Goal: Contribute content: Contribute content

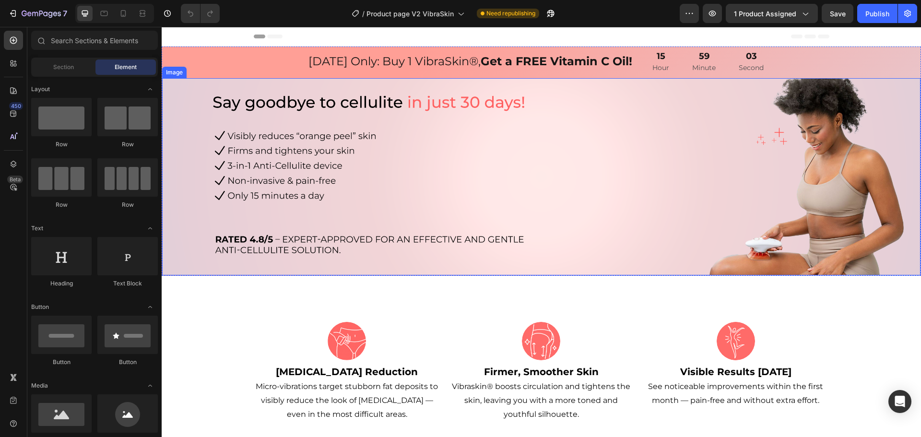
click at [720, 188] on img at bounding box center [541, 177] width 758 height 198
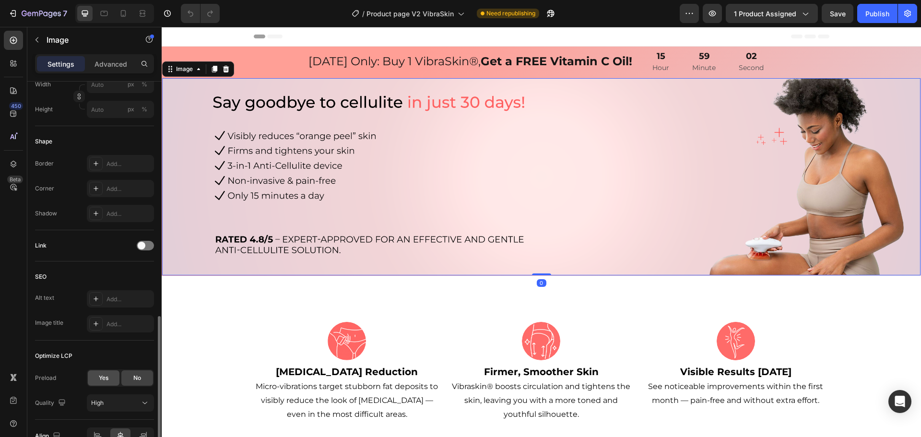
scroll to position [341, 0]
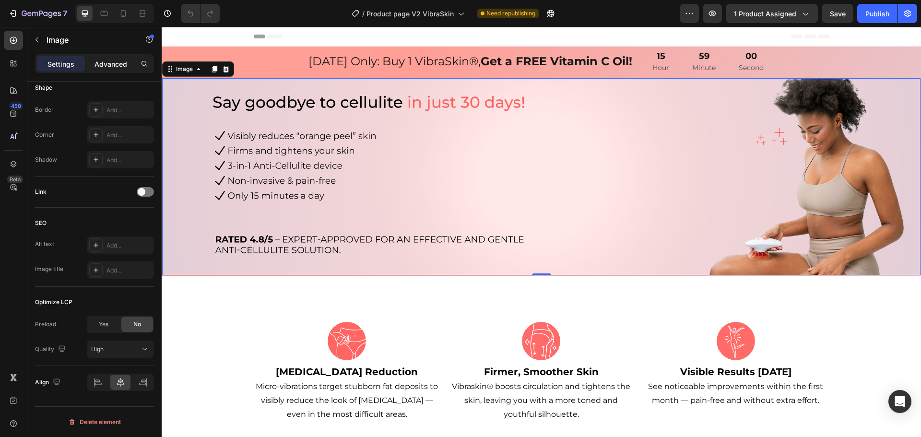
click at [111, 62] on p "Advanced" at bounding box center [110, 64] width 33 height 10
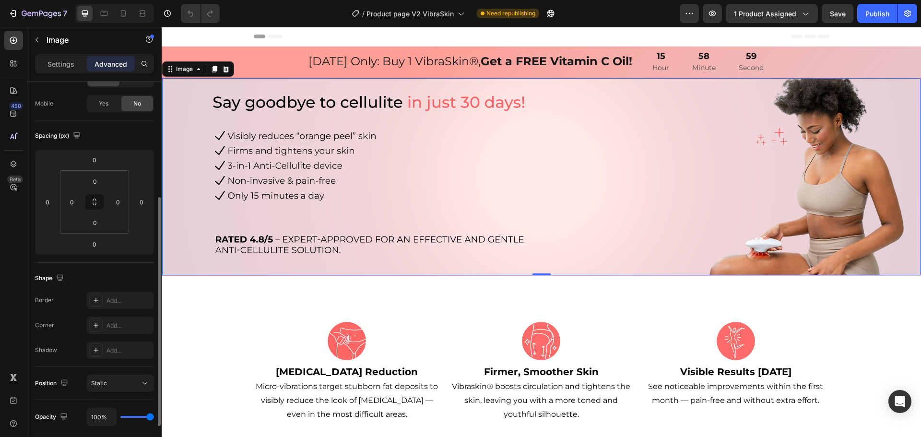
scroll to position [17, 0]
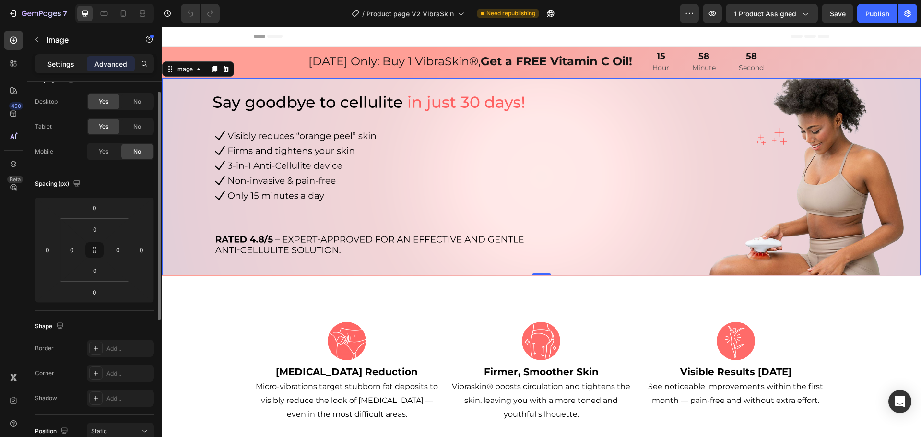
click at [64, 65] on p "Settings" at bounding box center [60, 64] width 27 height 10
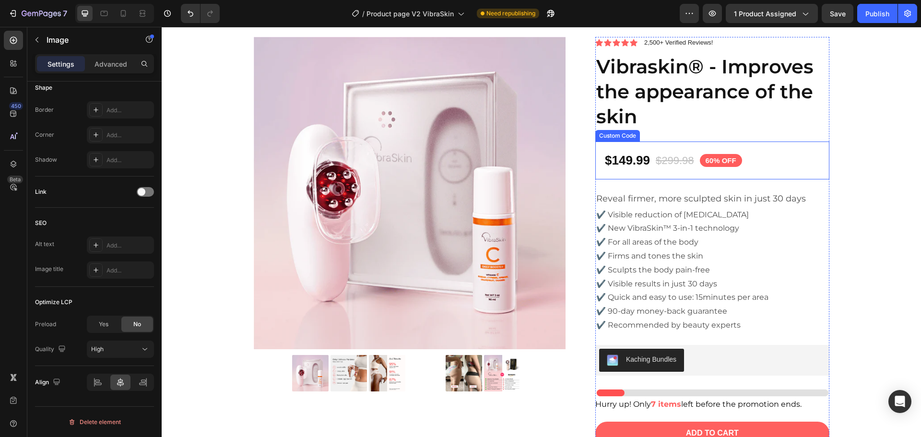
scroll to position [3021, 0]
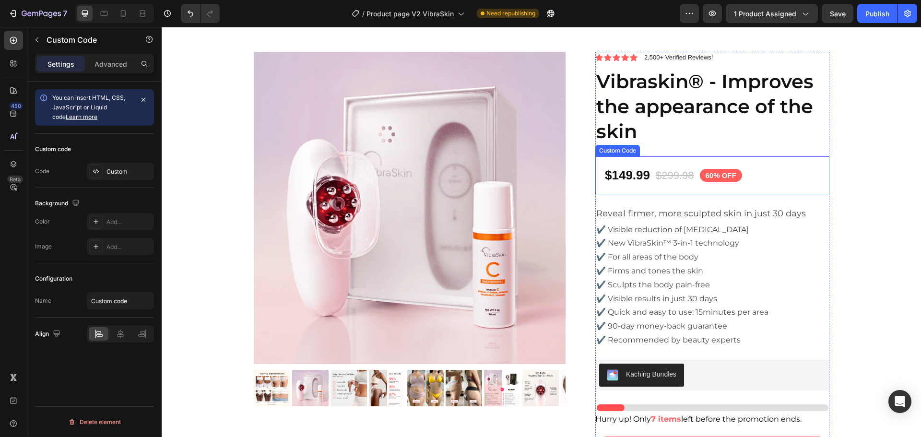
click at [773, 174] on div "$149.99 $299.98 60% OFF" at bounding box center [712, 175] width 234 height 38
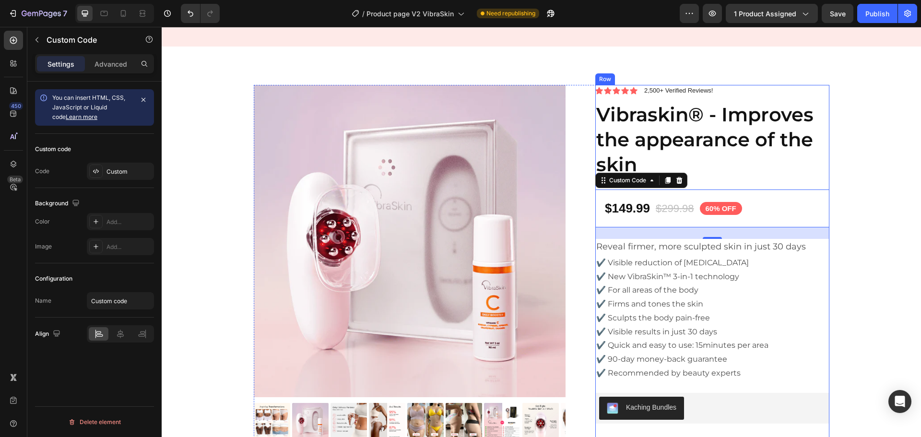
scroll to position [2782, 0]
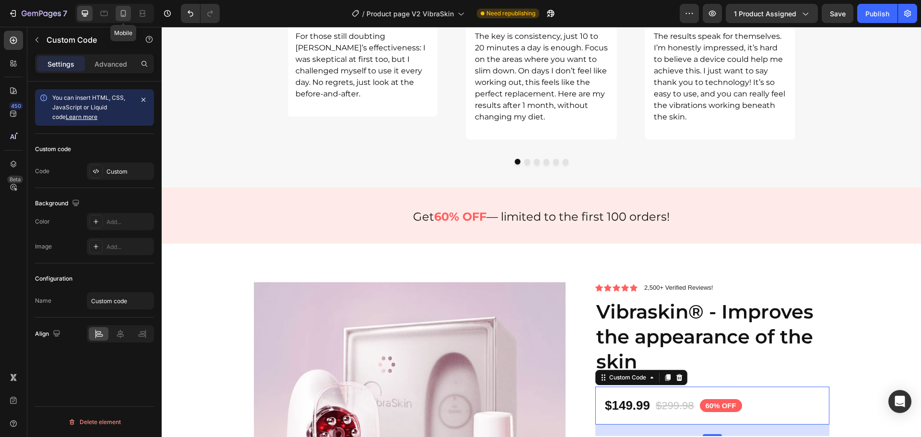
click at [126, 15] on icon at bounding box center [123, 14] width 10 height 10
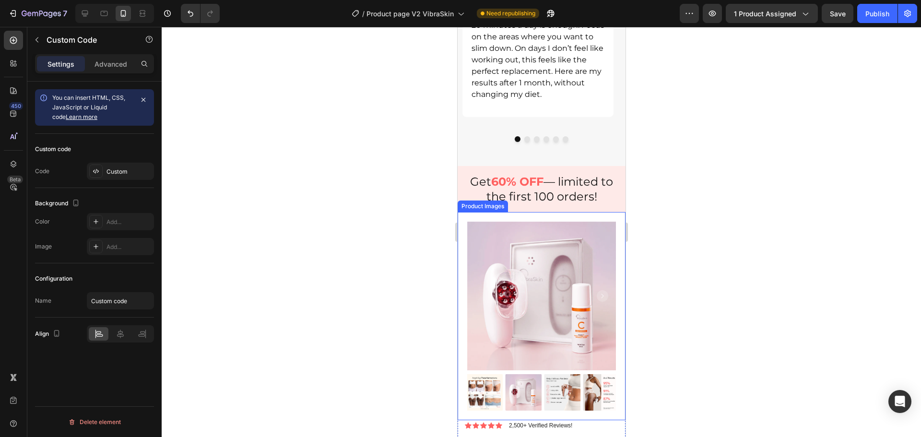
scroll to position [2960, 0]
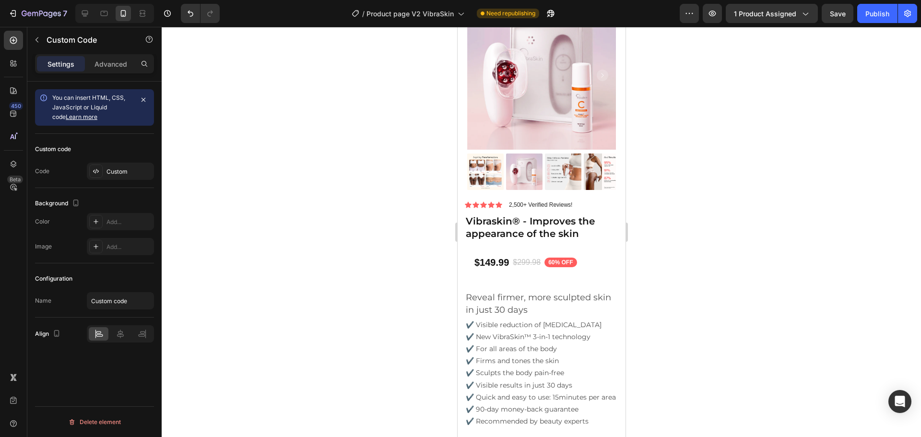
click at [533, 265] on div "$149.99 $299.98 60% OFF" at bounding box center [525, 263] width 122 height 34
click at [596, 250] on div "$149.99 $299.98 60% OFF" at bounding box center [540, 263] width 153 height 34
drag, startPoint x: 84, startPoint y: 10, endPoint x: 115, endPoint y: 19, distance: 32.0
click at [84, 10] on icon at bounding box center [85, 14] width 10 height 10
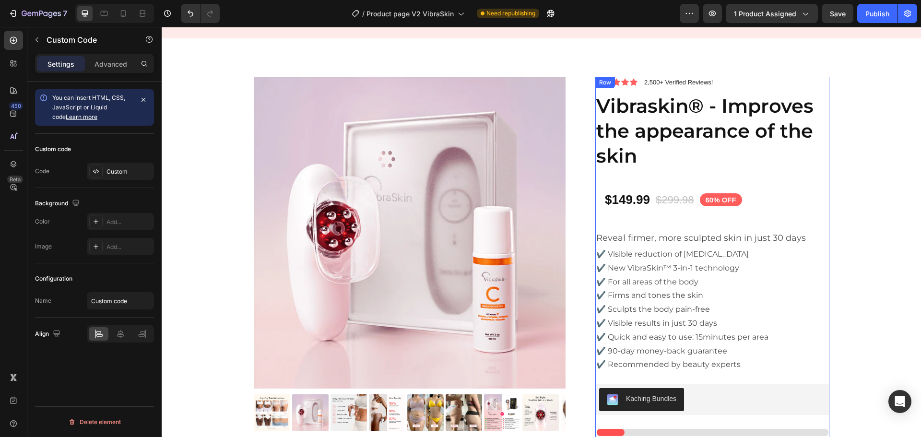
scroll to position [1357, 0]
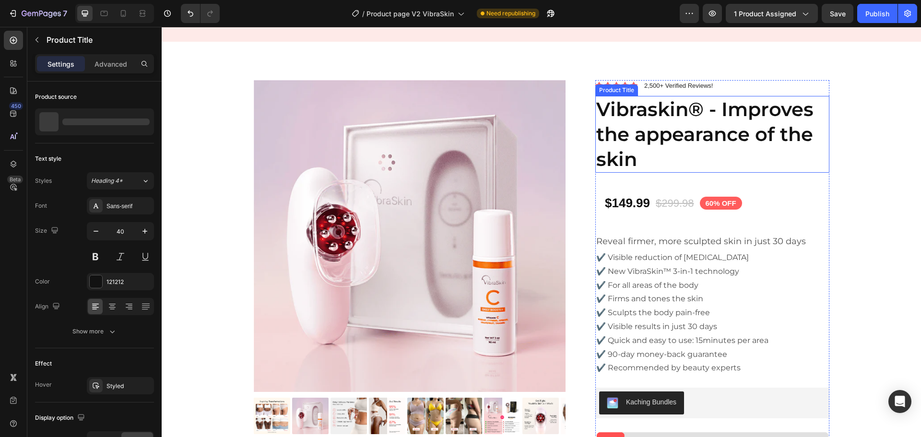
drag, startPoint x: 656, startPoint y: 125, endPoint x: 657, endPoint y: 135, distance: 10.7
click at [656, 125] on h1 "Vibraskin® - Improves the appearance of the skin" at bounding box center [712, 134] width 234 height 77
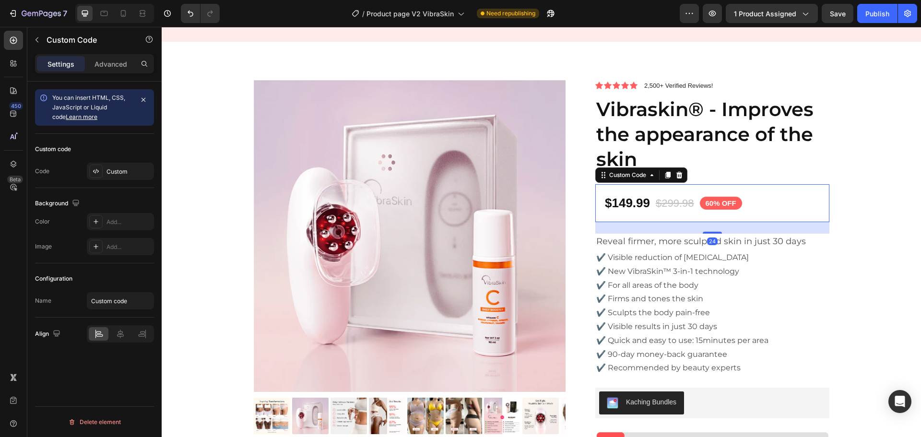
click at [626, 207] on span "$149.99" at bounding box center [627, 203] width 45 height 19
click at [119, 171] on div "Custom" at bounding box center [128, 171] width 45 height 9
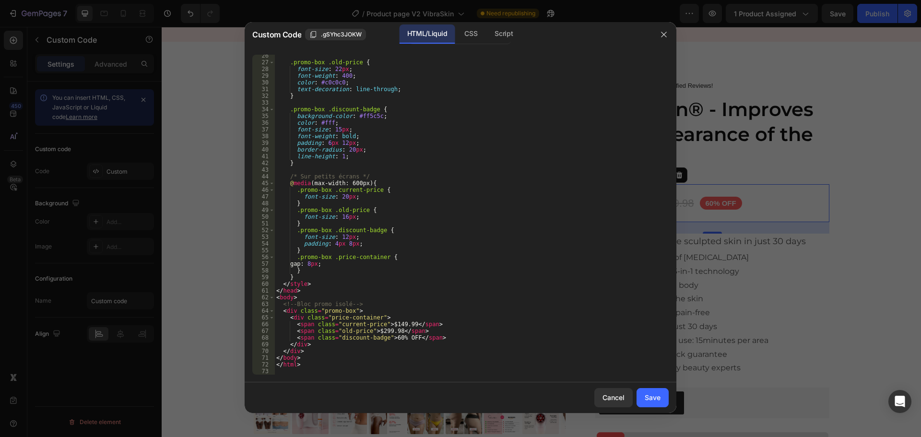
scroll to position [0, 0]
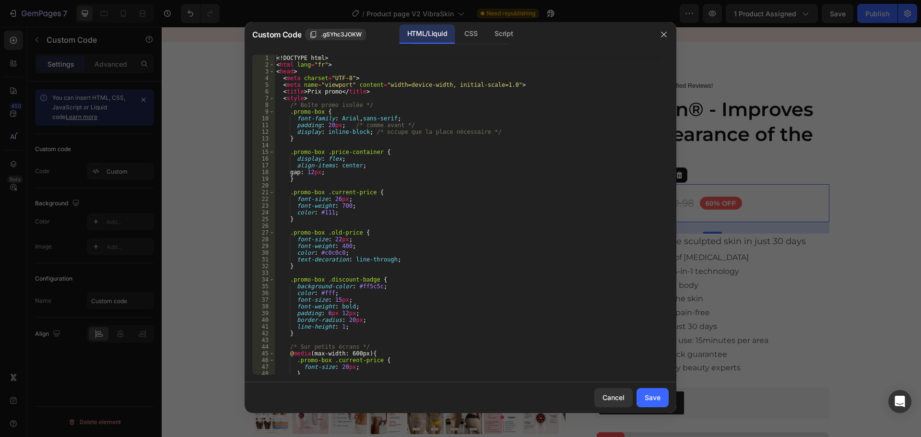
click at [328, 313] on div "<! DOCTYPE html > < html lang = "fr" > < head > < meta charset = "UTF-8" > < me…" at bounding box center [467, 221] width 387 height 333
click at [343, 312] on div "<! DOCTYPE html > < html lang = "fr" > < head > < meta charset = "UTF-8" > < me…" at bounding box center [467, 221] width 387 height 333
type textarea "padding: 3px 6px;"
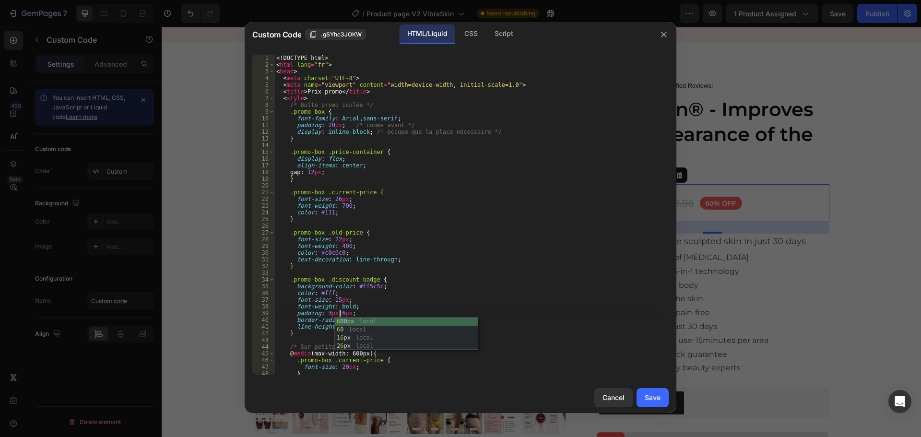
click at [423, 387] on div "Cancel Save" at bounding box center [461, 397] width 432 height 31
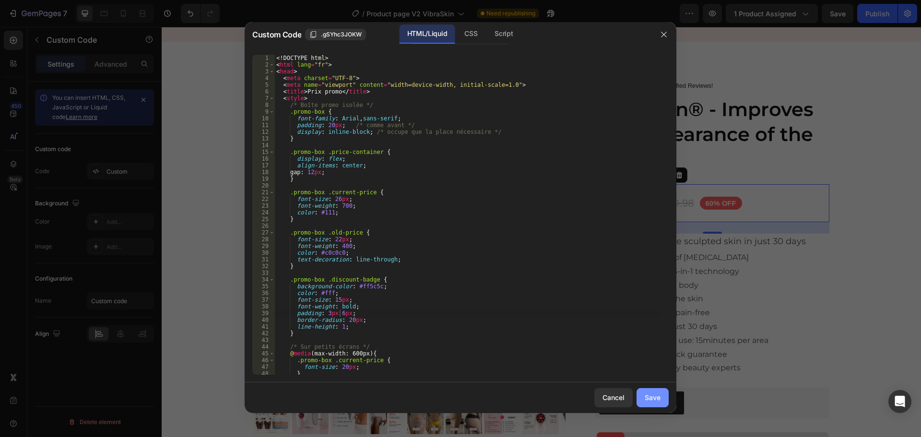
click at [654, 398] on div "Save" at bounding box center [653, 397] width 16 height 10
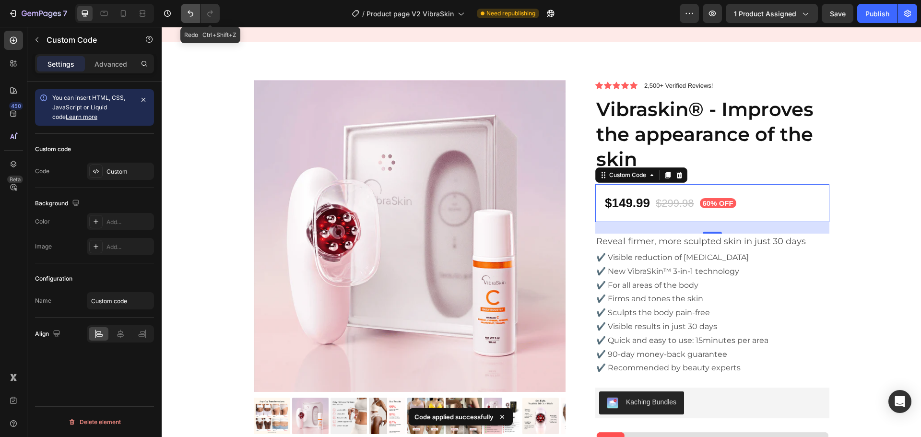
click at [198, 13] on button "Undo/Redo" at bounding box center [190, 13] width 19 height 19
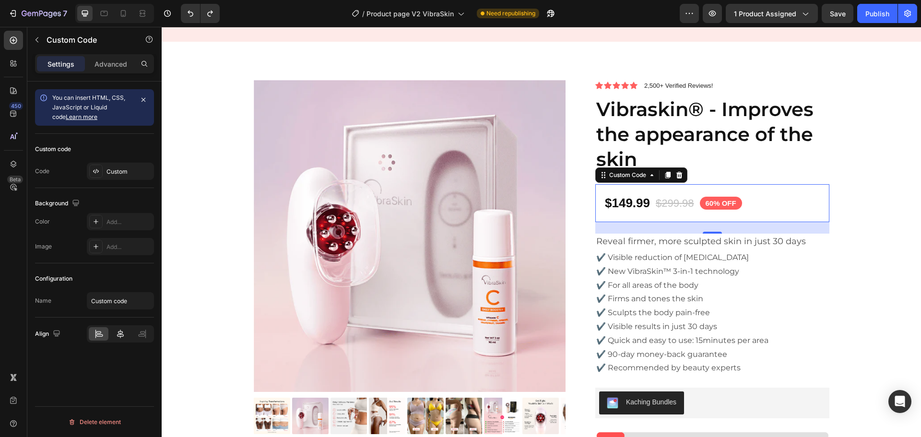
click at [125, 335] on icon at bounding box center [121, 334] width 10 height 10
click at [105, 334] on div at bounding box center [99, 333] width 20 height 13
click at [112, 178] on div "Custom" at bounding box center [120, 171] width 67 height 17
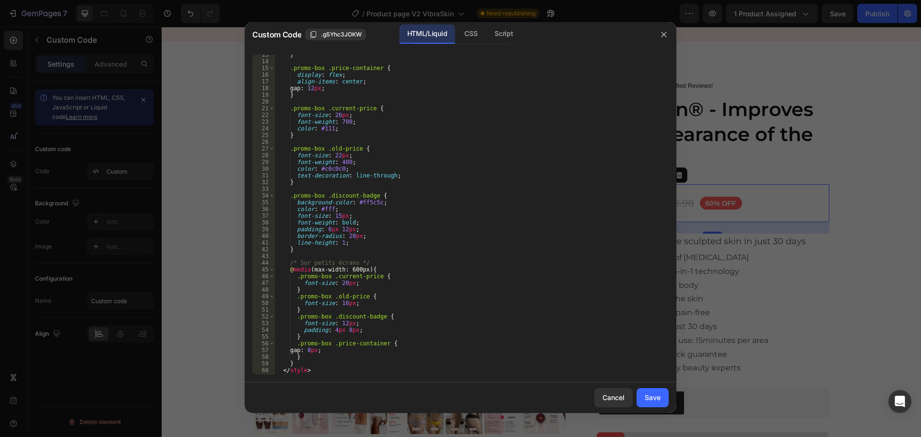
scroll to position [0, 0]
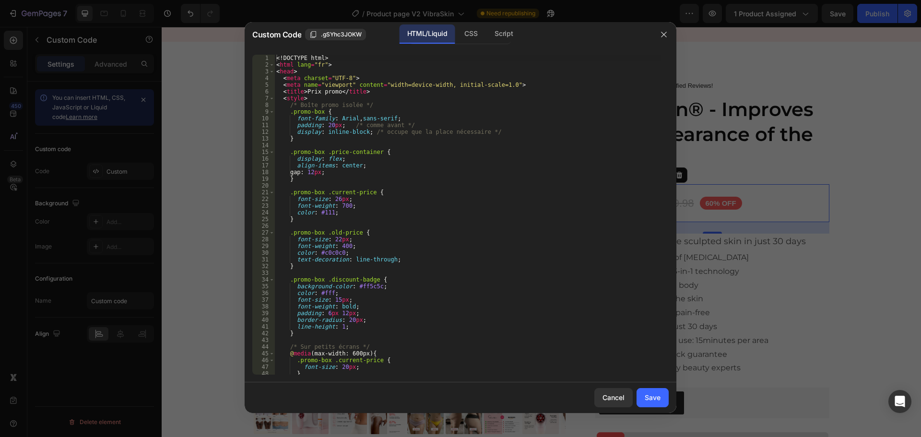
click at [343, 117] on div "<! DOCTYPE html > < html lang = "fr" > < head > < meta charset = "UTF-8" > < me…" at bounding box center [467, 221] width 387 height 333
drag, startPoint x: 421, startPoint y: 118, endPoint x: 376, endPoint y: 120, distance: 45.6
click at [376, 120] on div "<! DOCTYPE html > < html lang = "fr" > < head > < meta charset = "UTF-8" > < me…" at bounding box center [467, 221] width 387 height 333
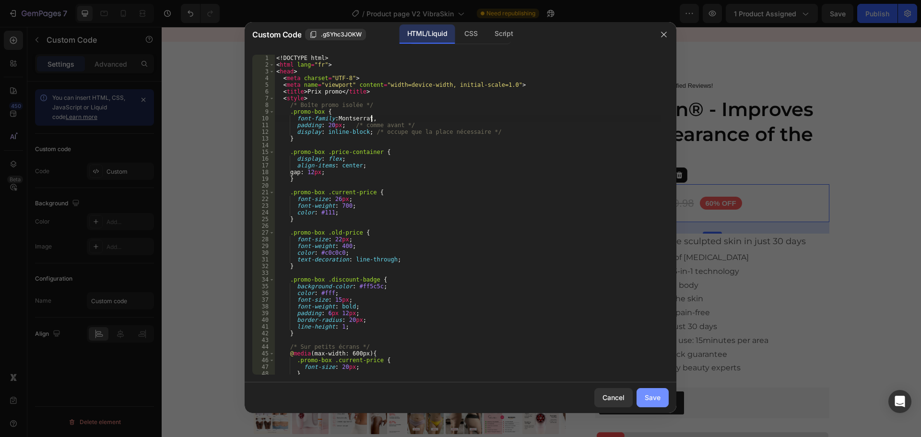
type textarea "font-family: [GEOGRAPHIC_DATA],"
click at [655, 398] on div "Save" at bounding box center [653, 397] width 16 height 10
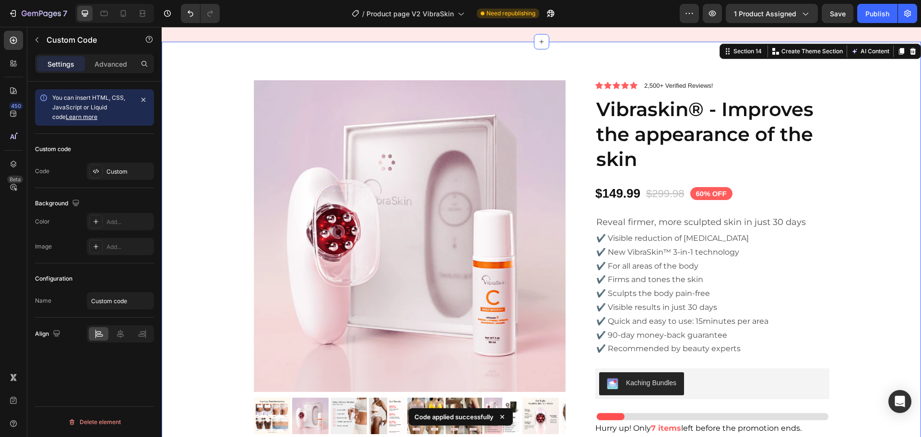
click at [875, 189] on div "Product Images Icon Icon Icon Icon Icon Icon List 2,500+ Verified Reviews! Text…" at bounding box center [541, 340] width 745 height 520
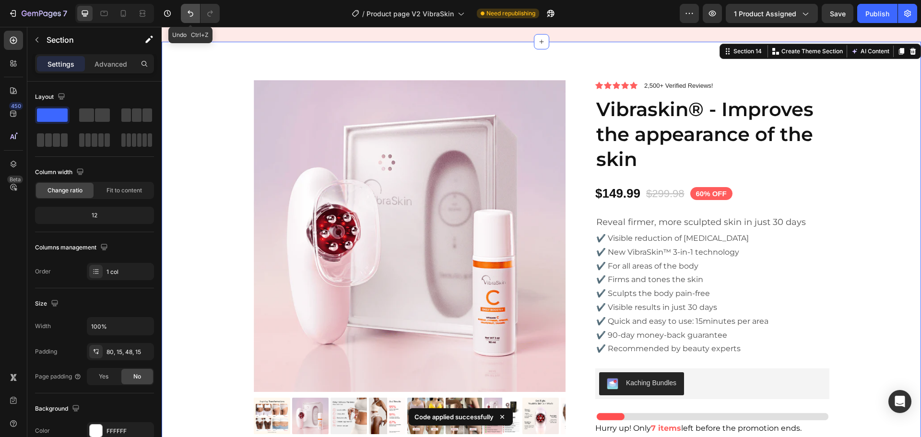
click at [196, 13] on button "Undo/Redo" at bounding box center [190, 13] width 19 height 19
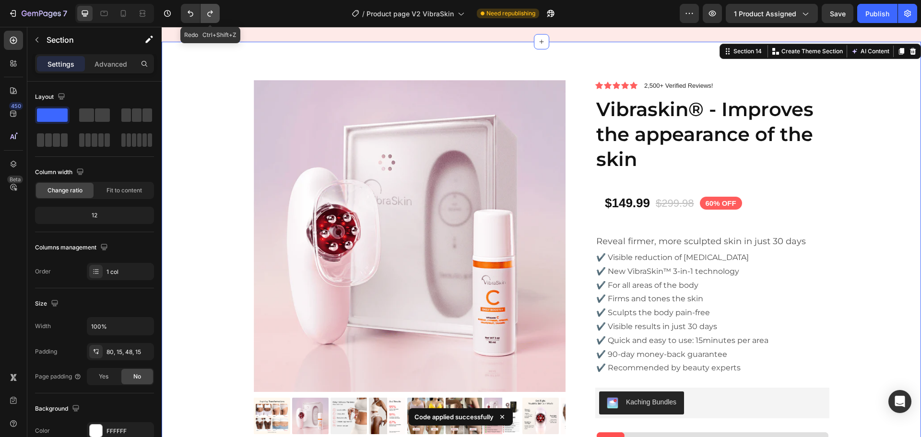
click at [211, 16] on icon "Undo/Redo" at bounding box center [210, 14] width 10 height 10
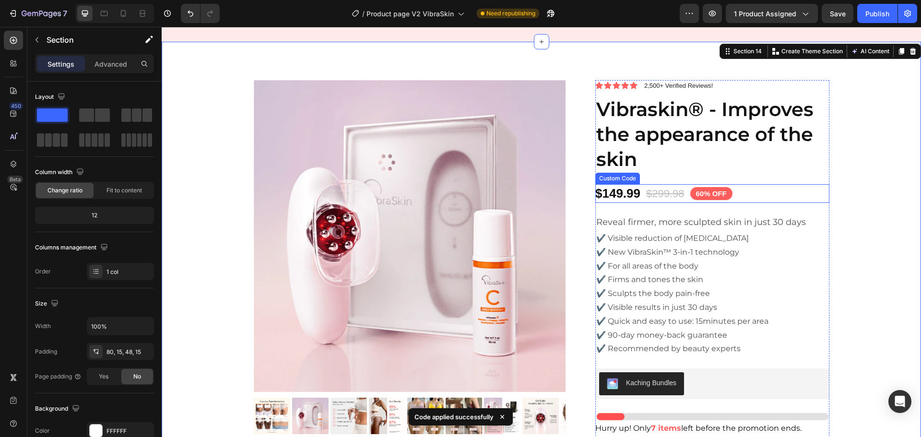
click at [742, 196] on div "$149.99 $299.98 60% OFF" at bounding box center [712, 193] width 234 height 19
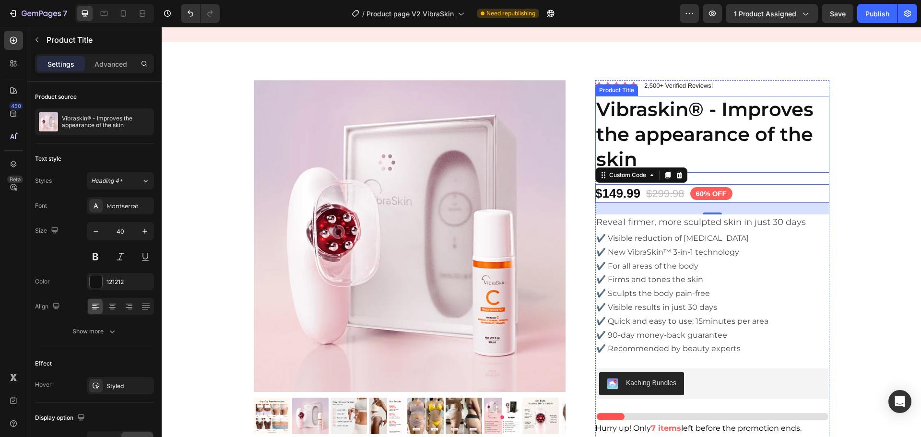
click at [643, 151] on h1 "Vibraskin® - Improves the appearance of the skin" at bounding box center [712, 134] width 234 height 77
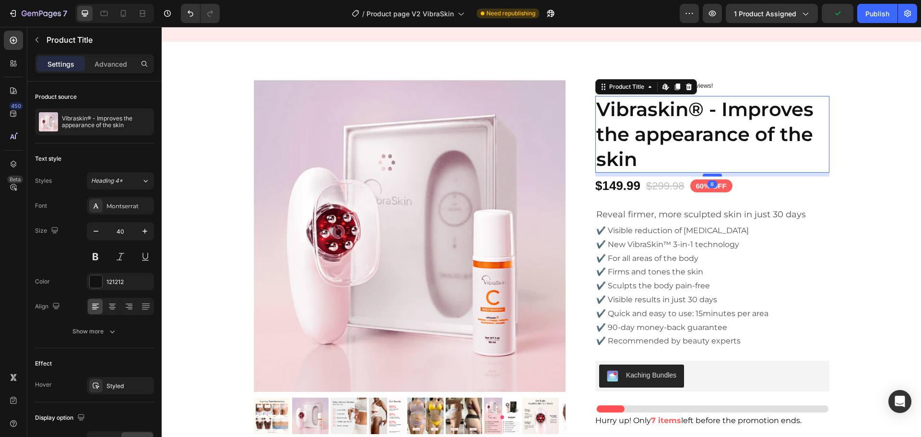
drag, startPoint x: 707, startPoint y: 183, endPoint x: 709, endPoint y: 176, distance: 8.0
click at [709, 176] on div at bounding box center [712, 175] width 19 height 3
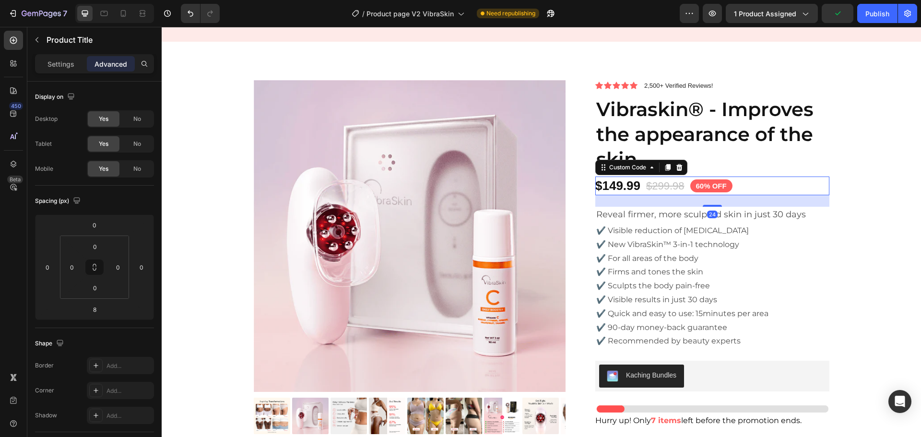
click at [761, 192] on div "$149.99 $299.98 60% OFF" at bounding box center [712, 185] width 234 height 19
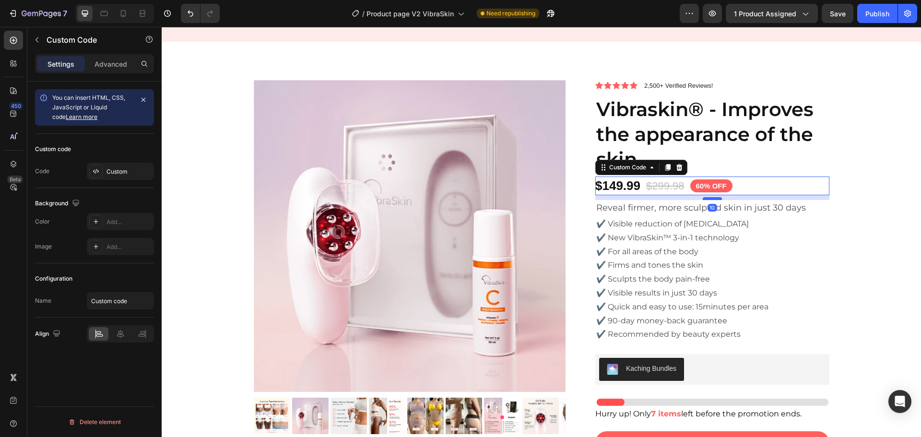
drag, startPoint x: 706, startPoint y: 206, endPoint x: 707, endPoint y: 199, distance: 6.8
click at [707, 199] on div at bounding box center [712, 198] width 19 height 3
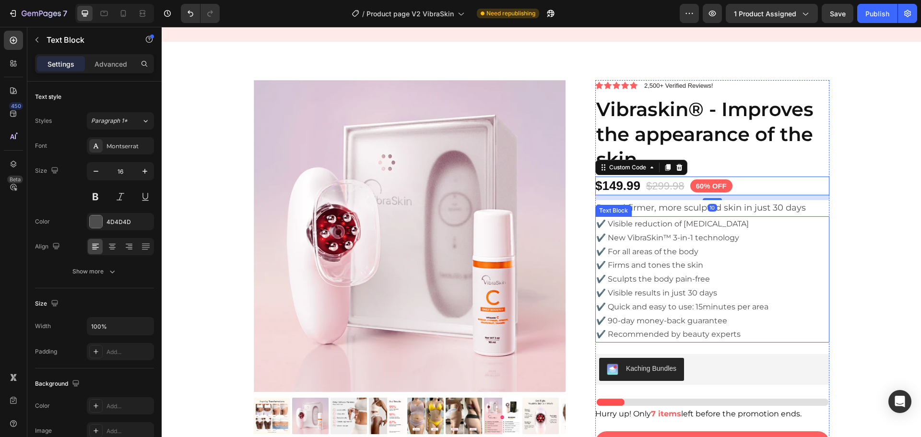
click at [785, 223] on p "✔️ Visible reduction of [MEDICAL_DATA] ✔️ New VibraSkin™ 3-in-1 technology ✔️ F…" at bounding box center [712, 279] width 232 height 124
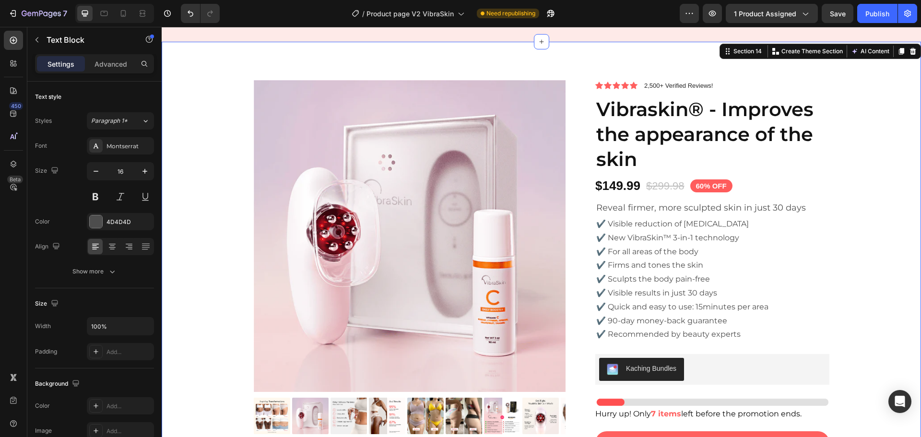
click at [853, 155] on div "Product Images Icon Icon Icon Icon Icon Icon List 2,500+ Verified Reviews! Text…" at bounding box center [541, 332] width 745 height 505
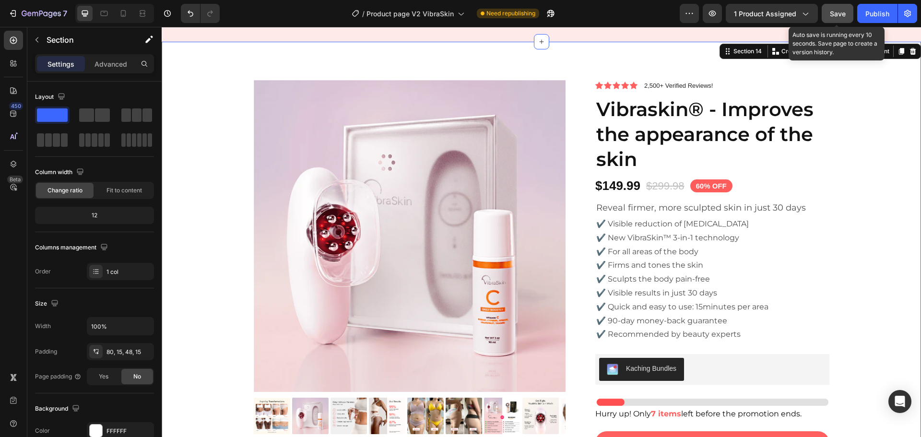
click at [835, 14] on span "Save" at bounding box center [838, 14] width 16 height 8
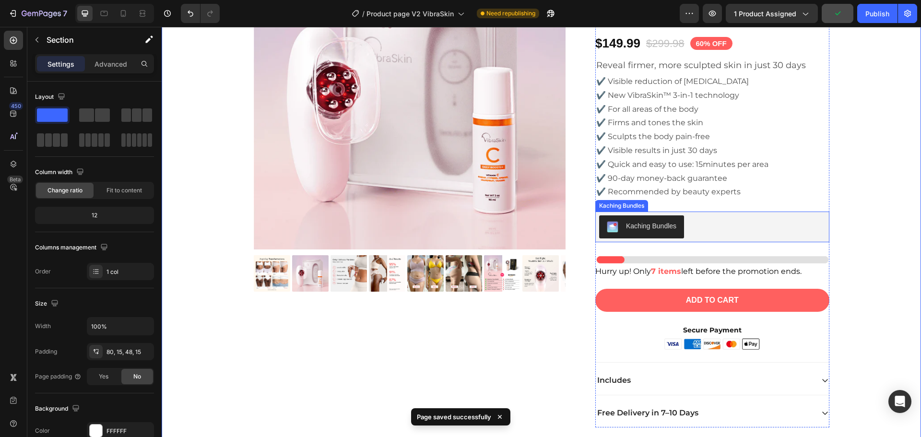
scroll to position [1501, 0]
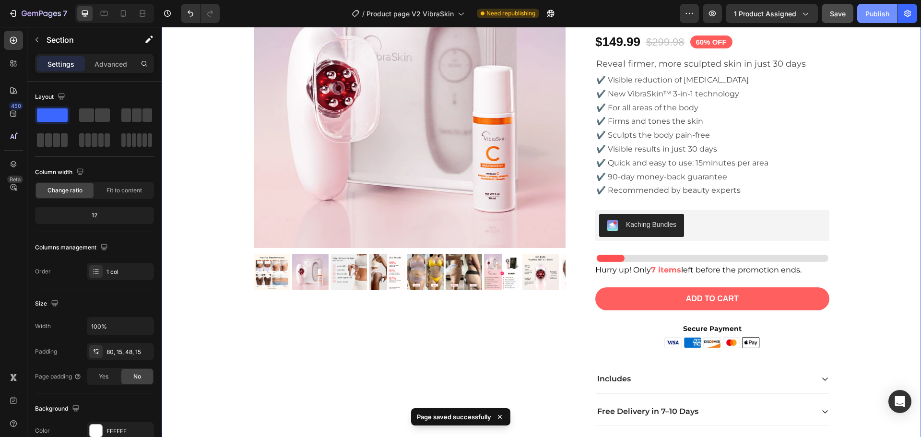
drag, startPoint x: 875, startPoint y: 15, endPoint x: 667, endPoint y: 94, distance: 222.0
click at [875, 15] on div "Publish" at bounding box center [877, 14] width 24 height 10
